Goal: Find specific page/section: Find specific page/section

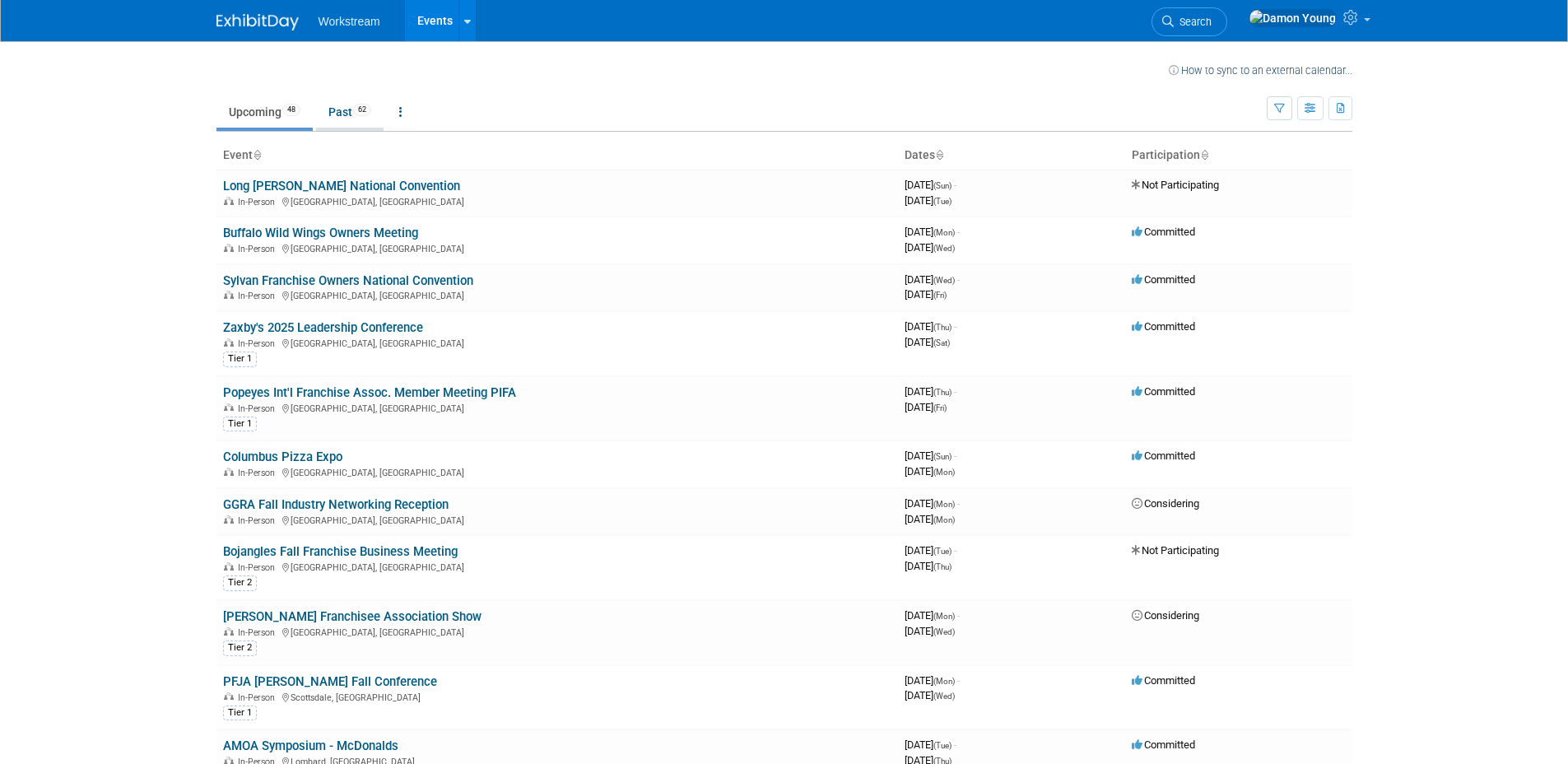
click at [356, 121] on link "Past 62" at bounding box center [349, 112] width 68 height 32
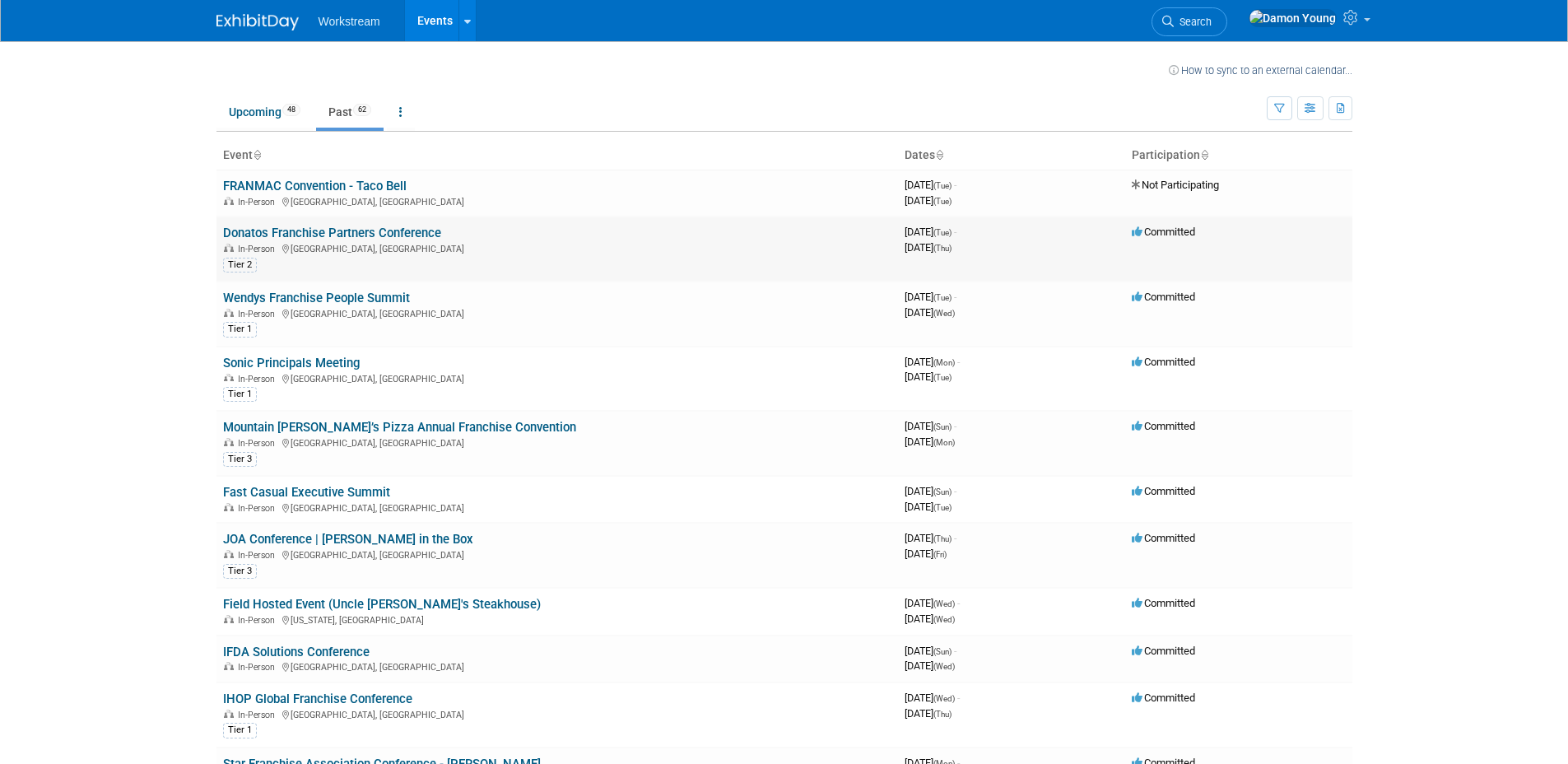
click at [357, 236] on link "Donatos Franchise Partners Conference" at bounding box center [332, 233] width 218 height 14
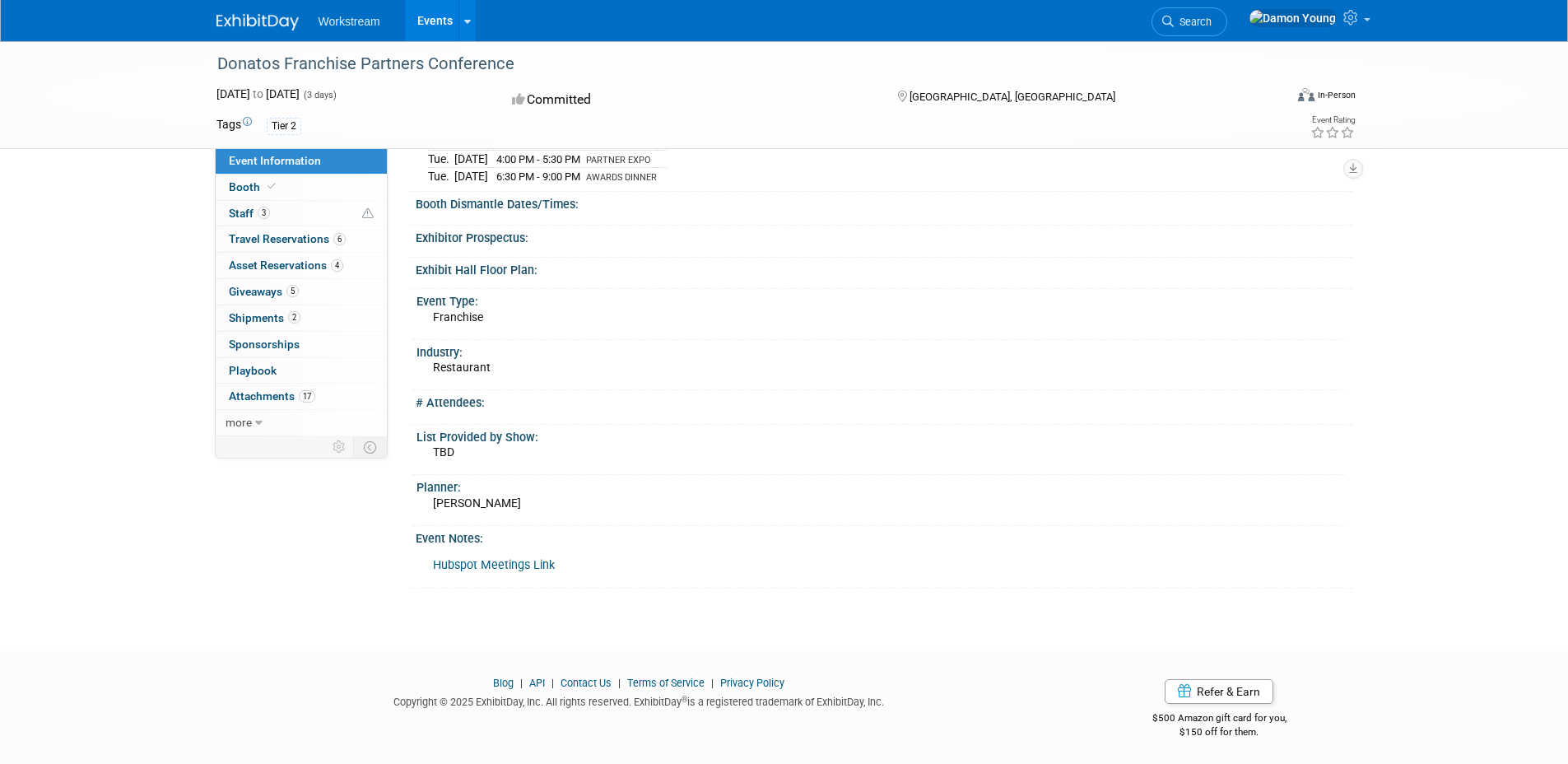
scroll to position [227, 0]
click at [278, 396] on span "Attachments 17" at bounding box center [273, 396] width 87 height 14
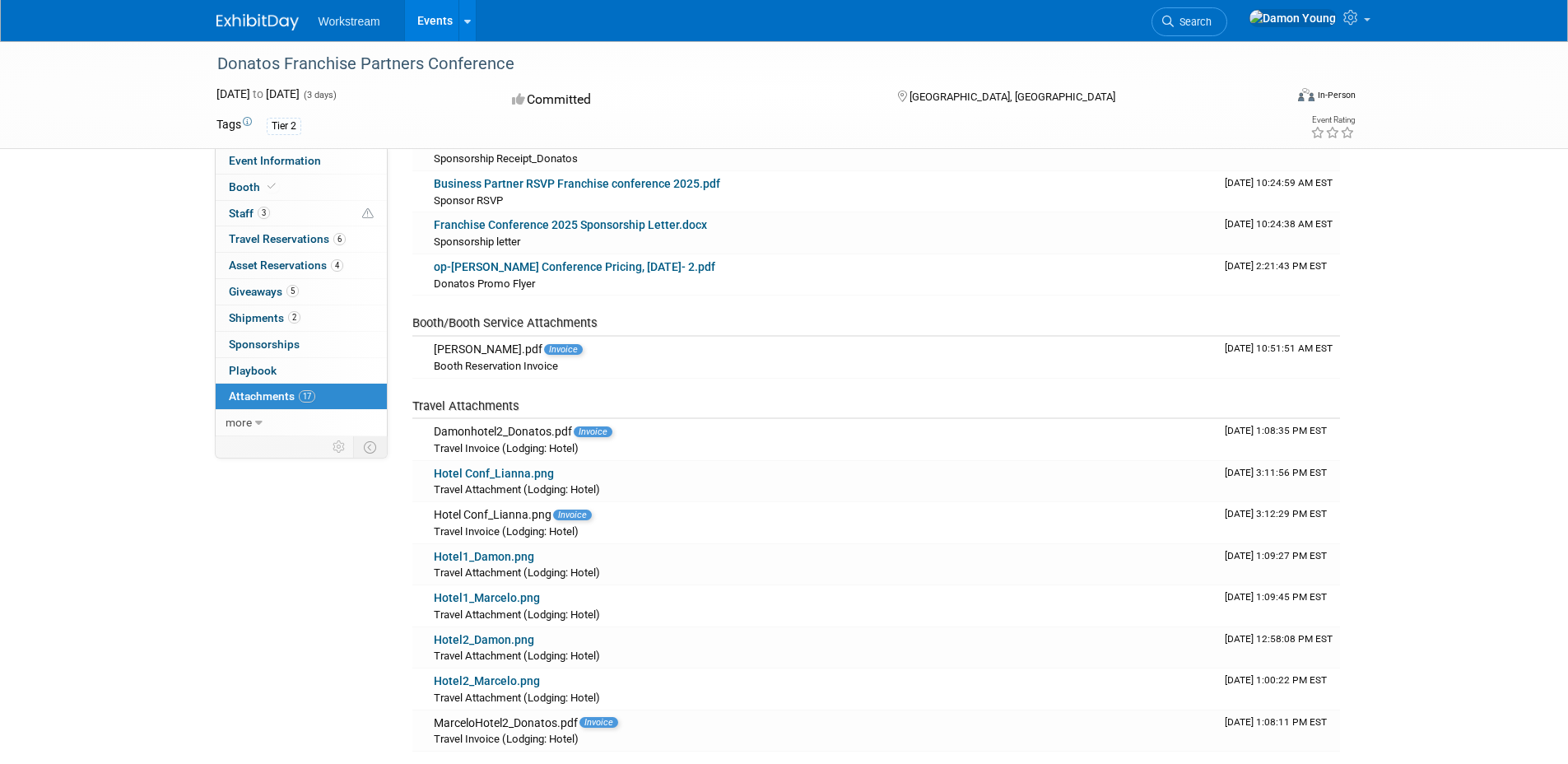
scroll to position [0, 0]
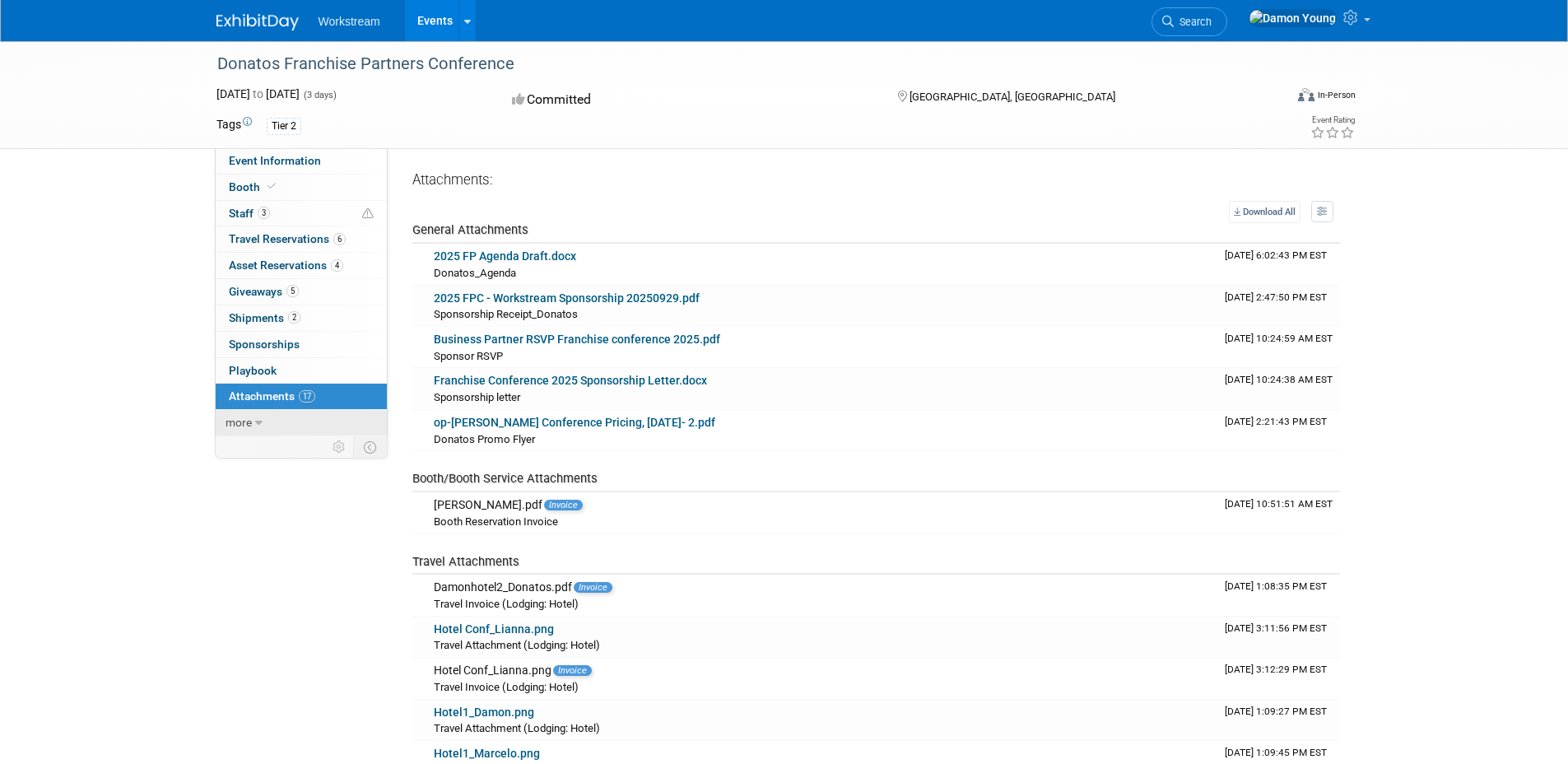
click at [256, 419] on icon at bounding box center [259, 423] width 7 height 12
click at [264, 366] on span "Playbook 0" at bounding box center [253, 370] width 48 height 14
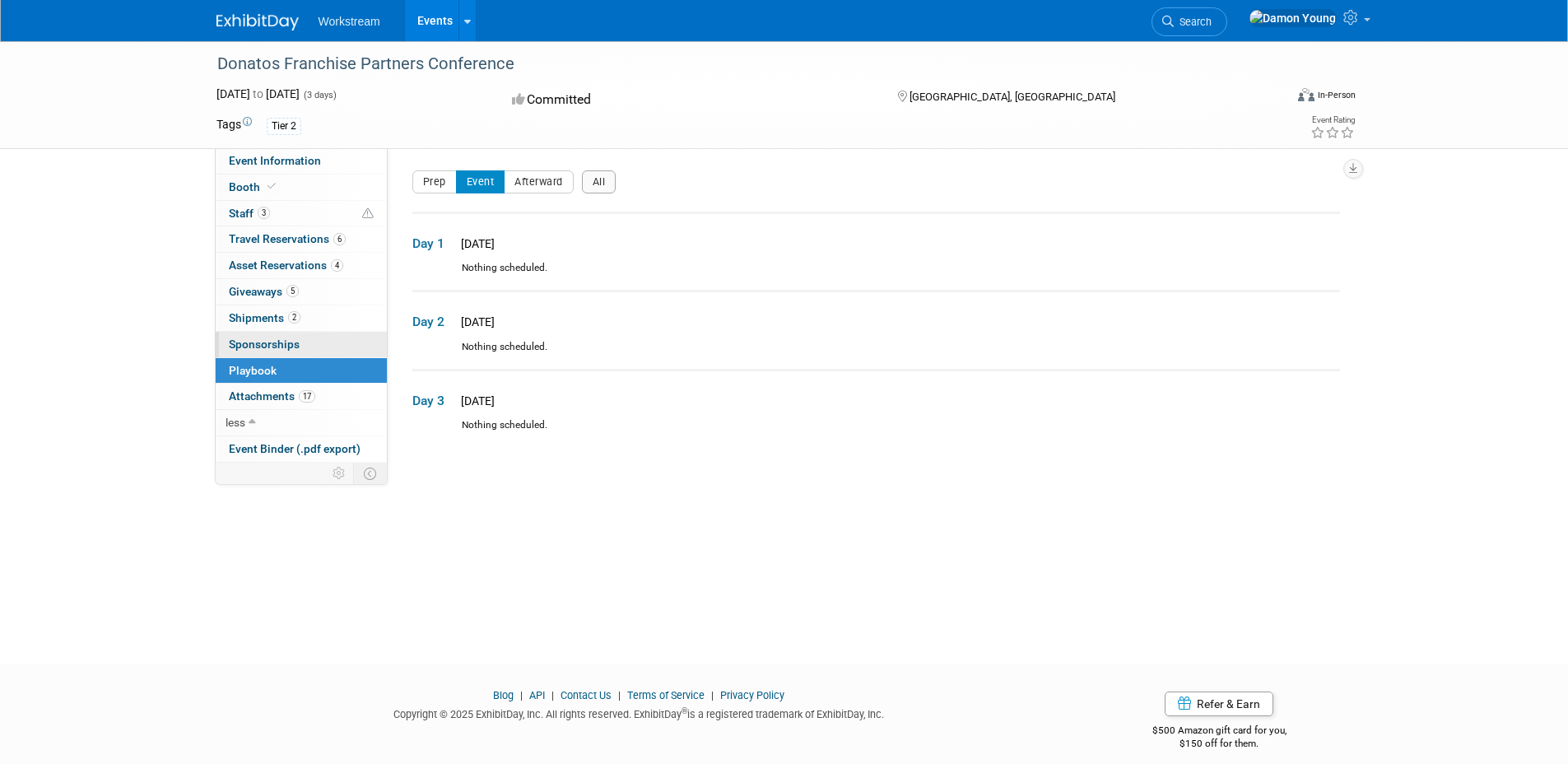
click at [272, 346] on span "Sponsorships 0" at bounding box center [264, 344] width 70 height 14
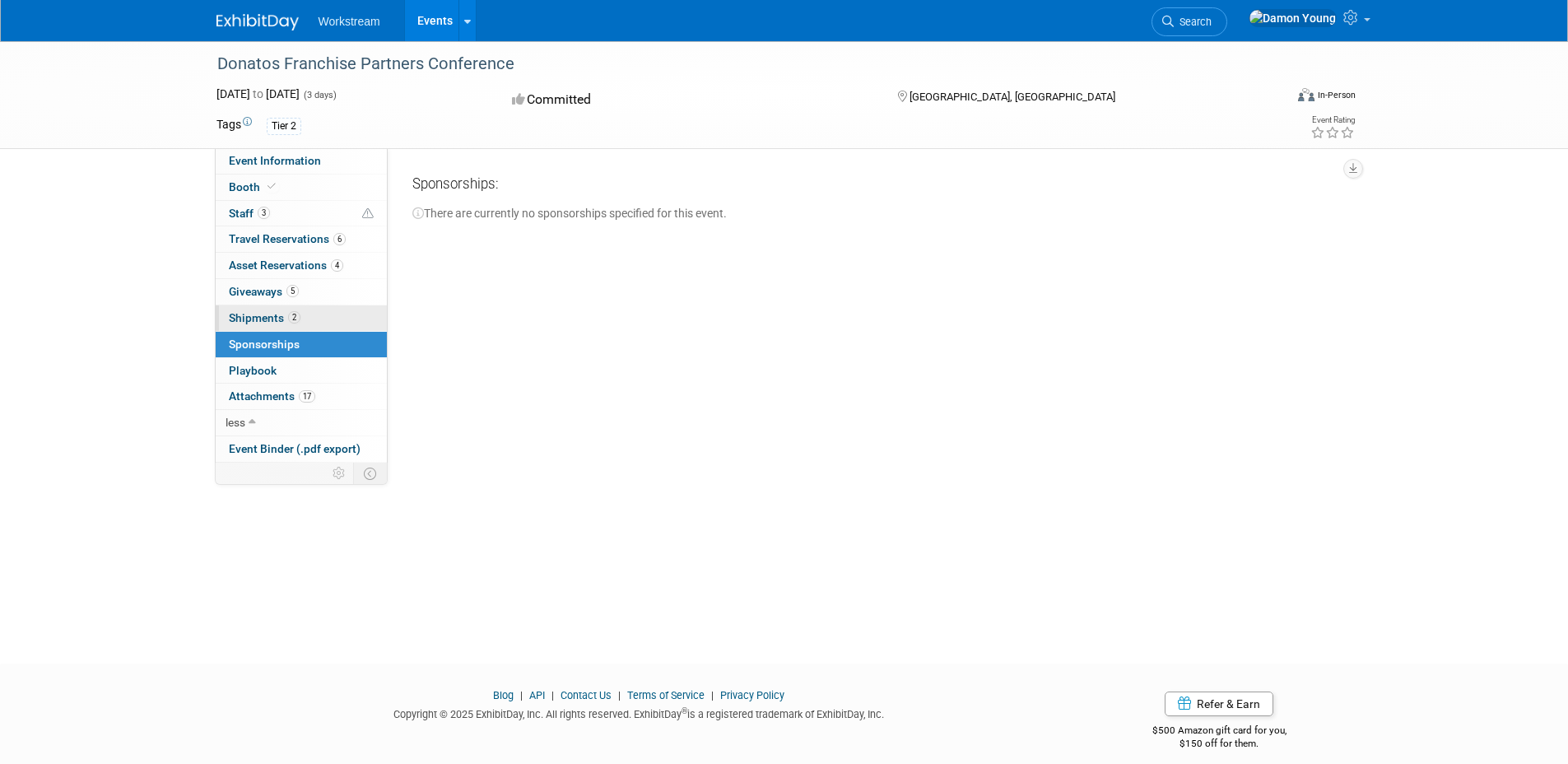
click at [278, 314] on span "Shipments 2" at bounding box center [264, 318] width 71 height 14
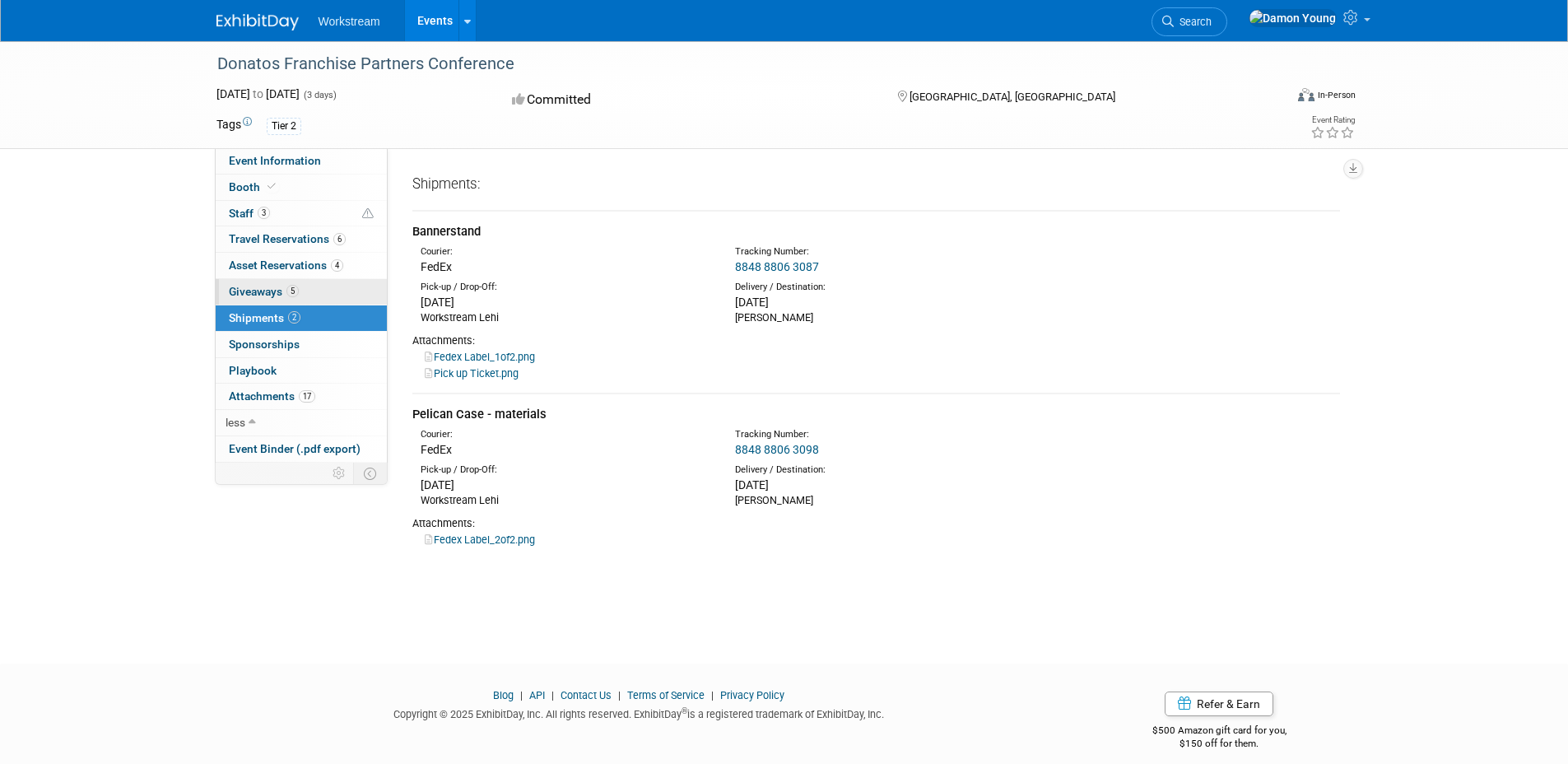
click at [269, 297] on span "Giveaways 5" at bounding box center [264, 292] width 70 height 14
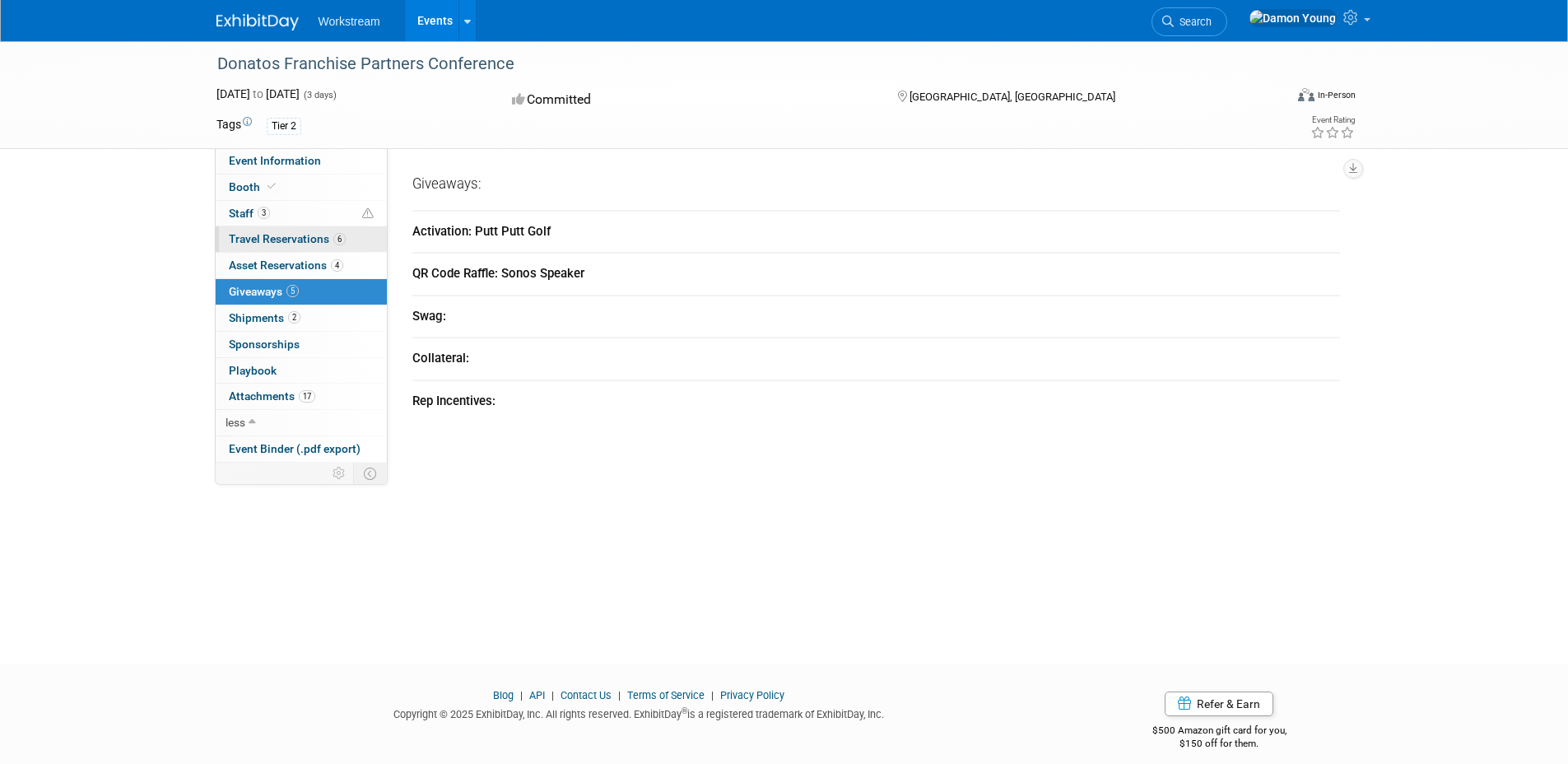
click at [285, 251] on link "6 Travel Reservations 6" at bounding box center [302, 239] width 172 height 25
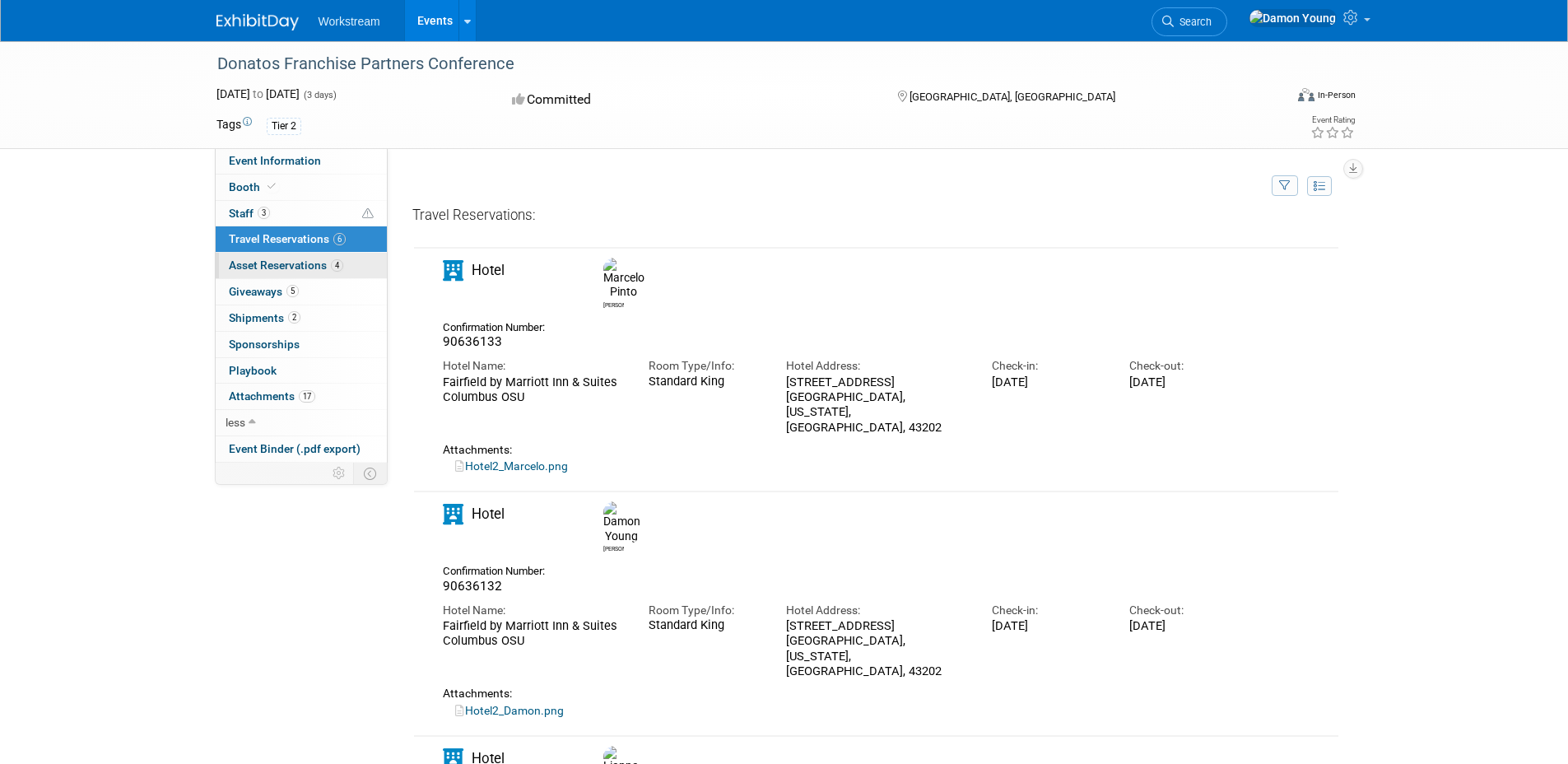
click at [289, 263] on span "Asset Reservations 4" at bounding box center [286, 265] width 115 height 14
